Goal: Task Accomplishment & Management: Complete application form

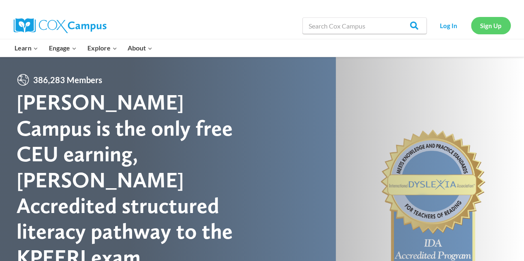
click at [481, 23] on link "Sign Up" at bounding box center [491, 25] width 40 height 17
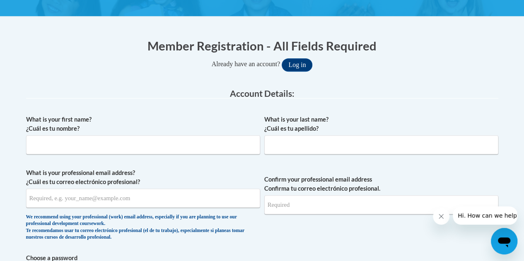
scroll to position [138, 0]
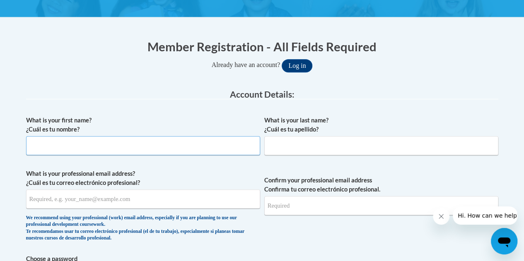
click at [189, 144] on input "What is your first name? ¿Cuál es tu nombre?" at bounding box center [143, 145] width 234 height 19
type input "[PERSON_NAME]"
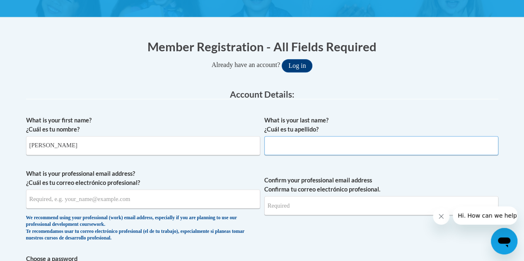
click at [303, 145] on input "What is your last name? ¿Cuál es tu apellido?" at bounding box center [381, 145] width 234 height 19
type input "f"
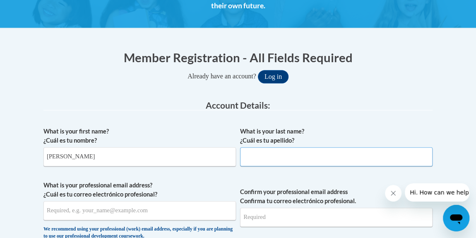
type input "="
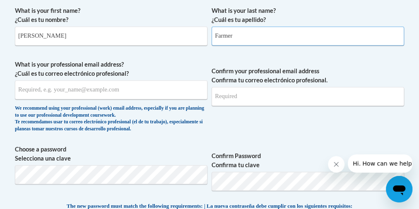
scroll to position [260, 0]
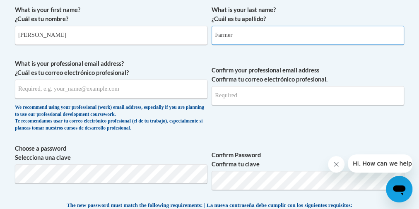
type input "Farmer"
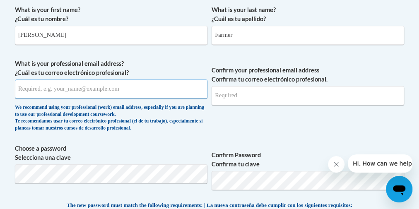
click at [123, 88] on input "What is your professional email address? ¿Cuál es tu correo electrónico profesi…" at bounding box center [111, 89] width 193 height 19
type input "[PERSON_NAME][EMAIL_ADDRESS][DOMAIN_NAME]"
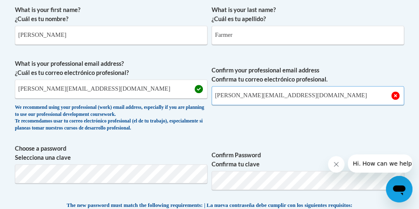
type input "[PERSON_NAME][EMAIL_ADDRESS][DOMAIN_NAME]"
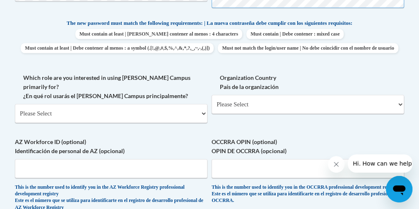
scroll to position [442, 0]
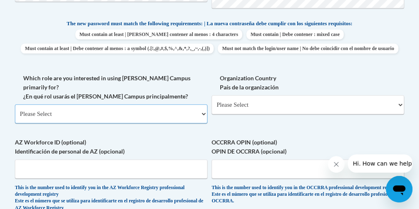
click at [192, 112] on select "Please Select College/University | Colegio/Universidad Community/Nonprofit Part…" at bounding box center [111, 113] width 193 height 19
select select "fbf2d438-af2f-41f8-98f1-81c410e29de3"
click at [15, 109] on select "Please Select College/University | Colegio/Universidad Community/Nonprofit Part…" at bounding box center [111, 113] width 193 height 19
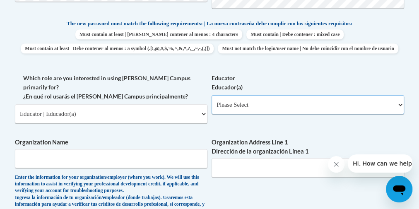
click at [302, 114] on select "Please Select Early Learning/Daycare Teacher/Family Home Care Provider | Maestr…" at bounding box center [308, 104] width 193 height 19
click at [212, 109] on select "Please Select Early Learning/Daycare Teacher/Family Home Care Provider | Maestr…" at bounding box center [308, 104] width 193 height 19
click at [394, 114] on select "Please Select Early Learning/Daycare Teacher/Family Home Care Provider | Maestr…" at bounding box center [308, 104] width 193 height 19
click at [212, 109] on select "Please Select Early Learning/Daycare Teacher/Family Home Care Provider | Maestr…" at bounding box center [308, 104] width 193 height 19
click at [391, 114] on select "Please Select Early Learning/Daycare Teacher/Family Home Care Provider | Maestr…" at bounding box center [308, 104] width 193 height 19
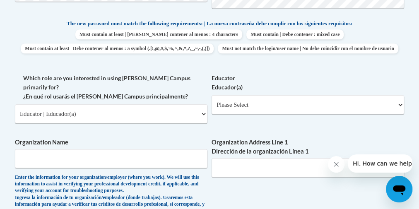
click at [131, 136] on div "What is your first name? ¿Cuál es tu nombre? [PERSON_NAME] What is your last na…" at bounding box center [209, 91] width 389 height 545
click at [277, 114] on select "Please Select Early Learning/Daycare Teacher/Family Home Care Provider | Maestr…" at bounding box center [308, 104] width 193 height 19
select select "67563ca1-16dc-4830-a7b3-94a34bed3689"
click at [212, 109] on select "Please Select Early Learning/Daycare Teacher/Family Home Care Provider | Maestr…" at bounding box center [308, 104] width 193 height 19
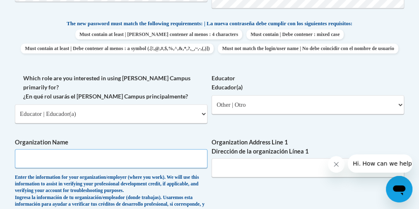
click at [164, 165] on input "Organization Name" at bounding box center [111, 158] width 193 height 19
type input "[GEOGRAPHIC_DATA]"
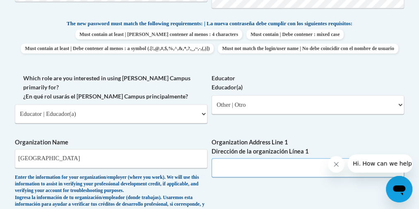
click at [260, 167] on input "Organization Address Line 1 Dirección de la organización Línea 1" at bounding box center [308, 167] width 193 height 19
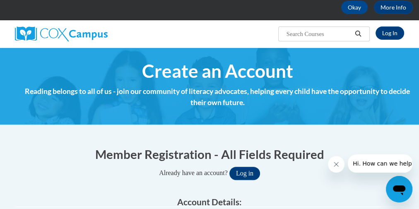
scroll to position [0, 0]
